Goal: Information Seeking & Learning: Learn about a topic

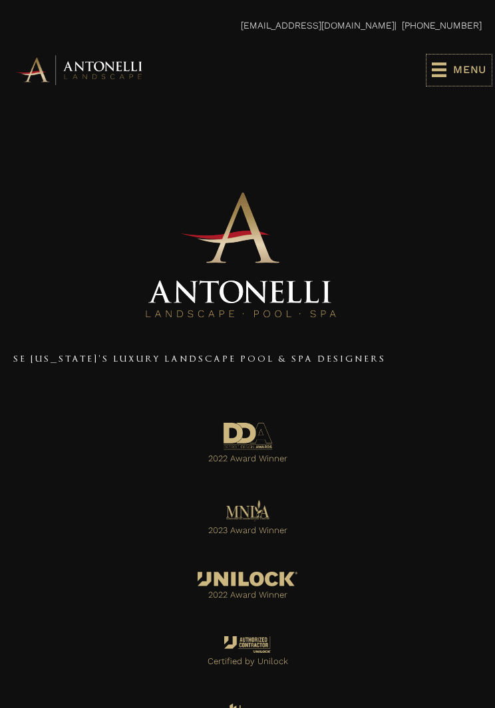
click at [437, 67] on icon at bounding box center [438, 69] width 15 height 15
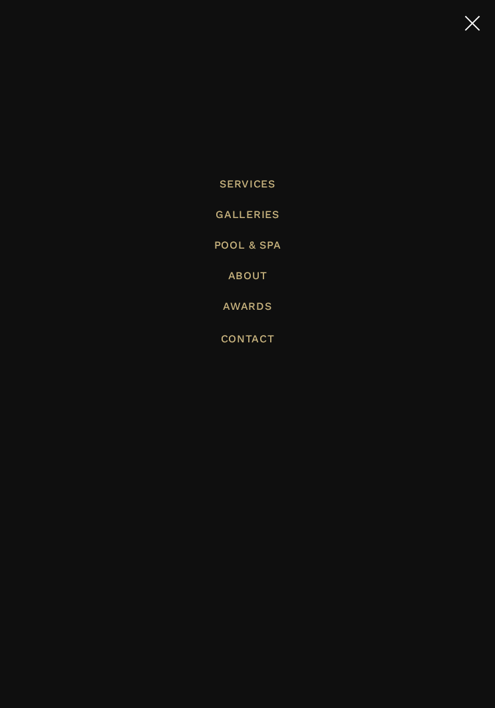
click at [226, 240] on span "Pool & Spa" at bounding box center [247, 244] width 67 height 13
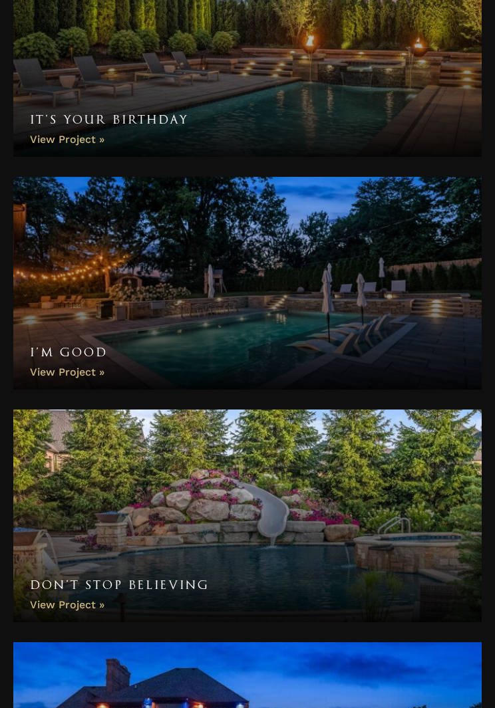
scroll to position [1383, 0]
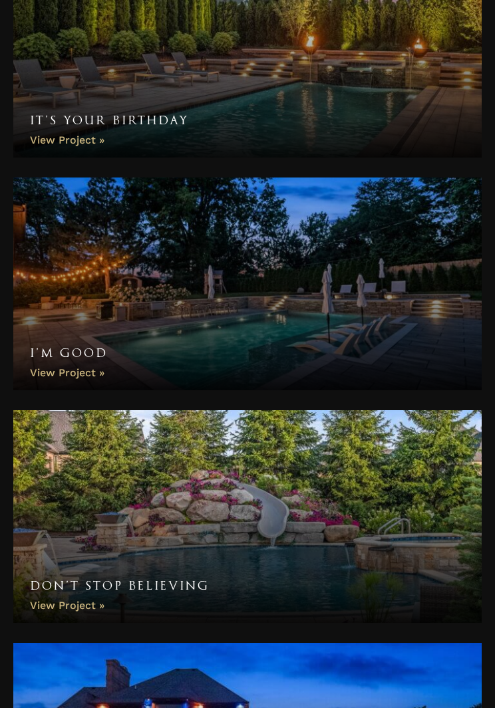
click at [60, 481] on link "Don’t Stop Believing" at bounding box center [247, 517] width 468 height 213
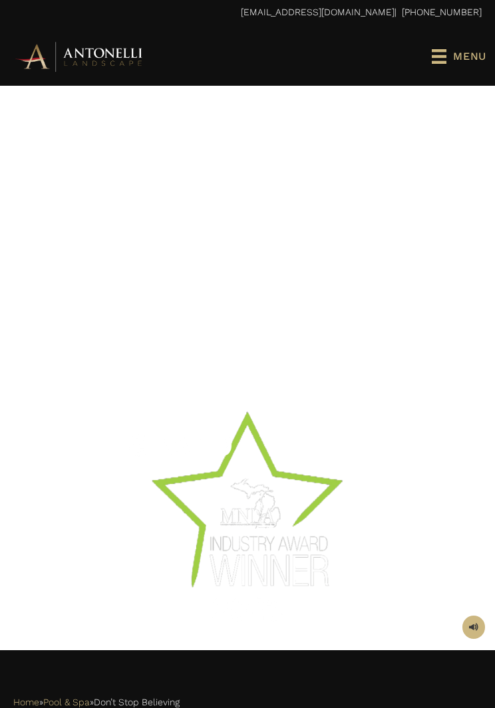
click at [145, 534] on img at bounding box center [247, 502] width 239 height 239
click at [53, 257] on div at bounding box center [247, 223] width 468 height 266
click at [63, 280] on div at bounding box center [247, 223] width 468 height 266
click at [106, 359] on div at bounding box center [247, 223] width 495 height 292
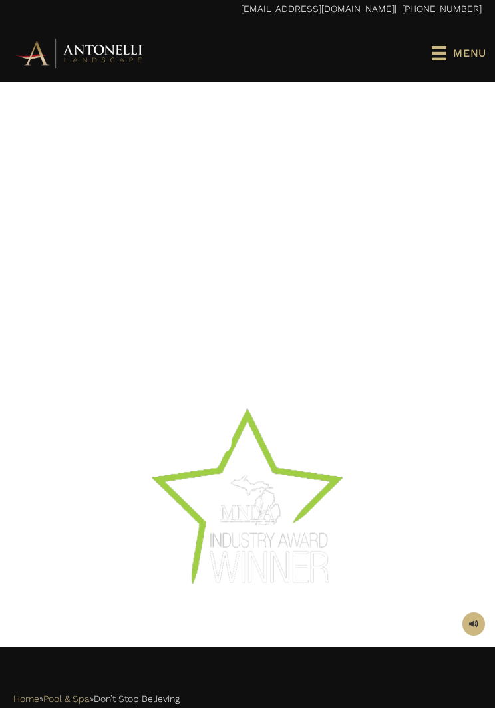
scroll to position [11, 0]
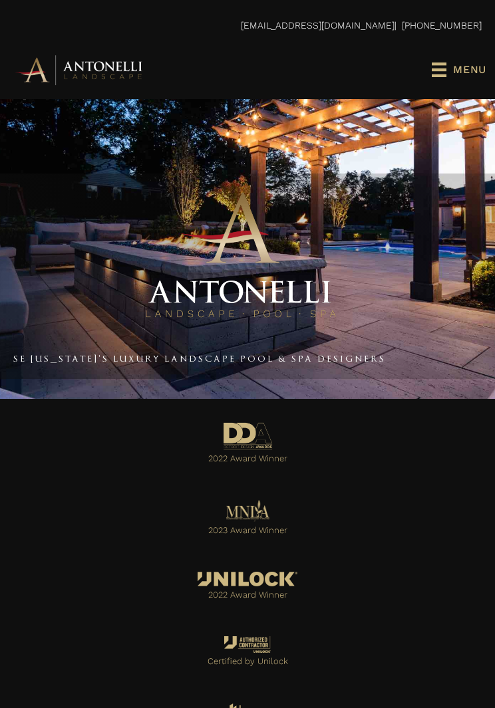
click at [60, 320] on div "SE [US_STATE]'s Luxury Landscape Pool & Spa Designers" at bounding box center [247, 275] width 495 height 205
